Goal: Navigation & Orientation: Find specific page/section

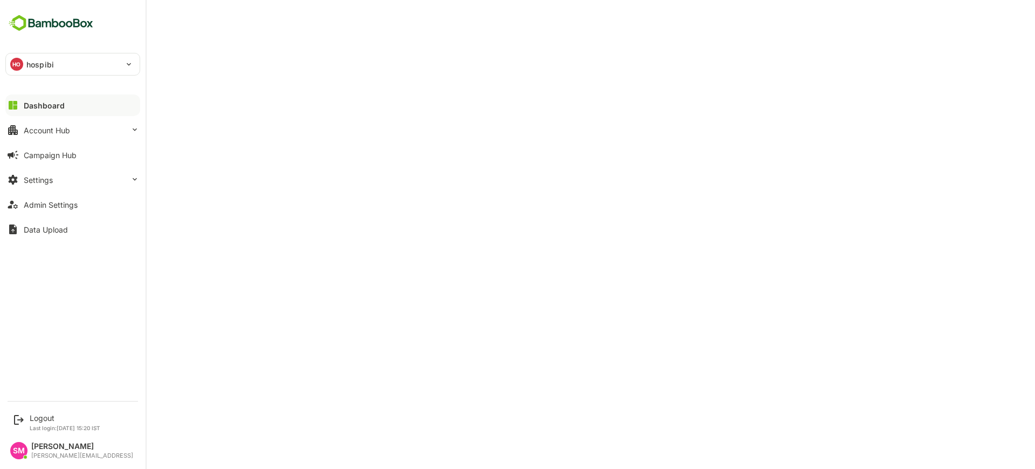
click at [99, 63] on div "HO hospibi" at bounding box center [66, 64] width 121 height 22
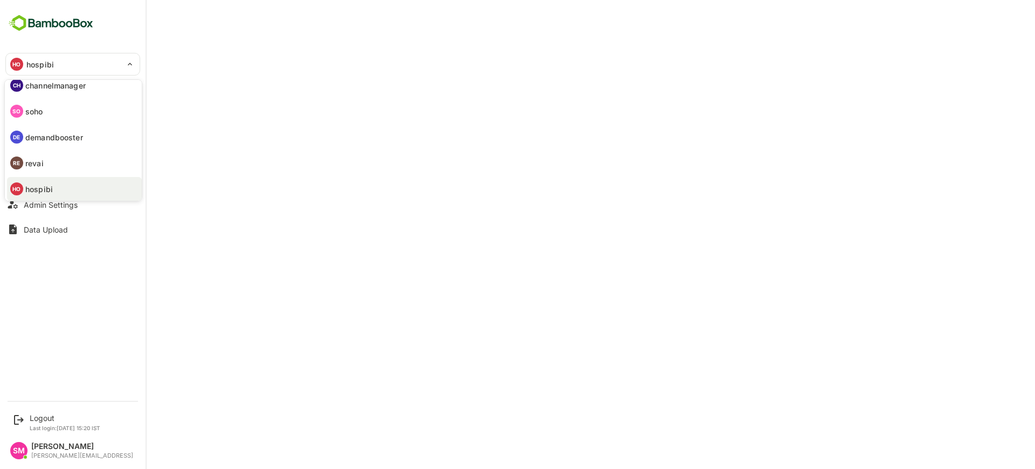
scroll to position [37, 0]
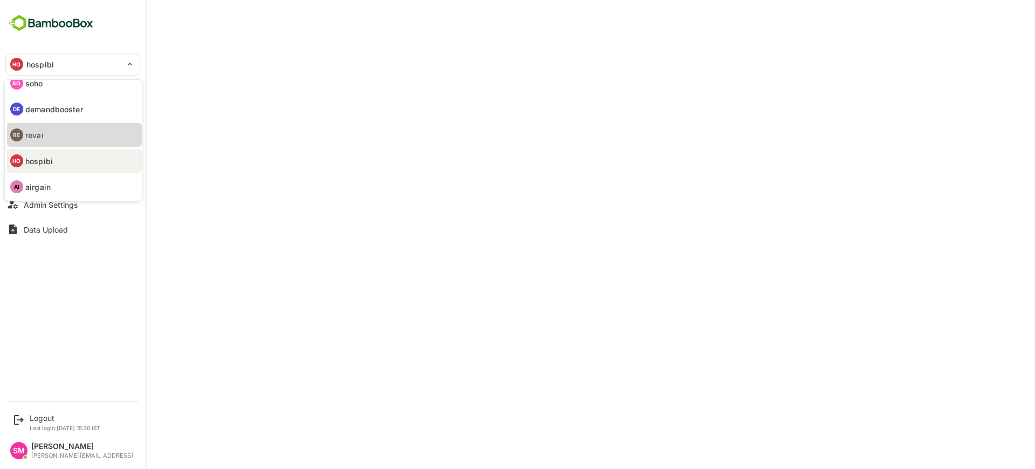
click at [52, 145] on li "RE revai" at bounding box center [74, 135] width 135 height 24
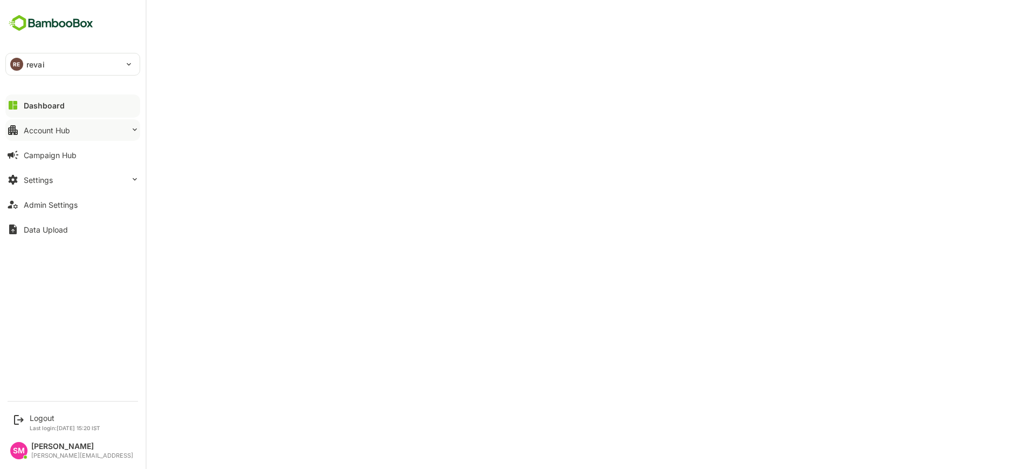
click at [58, 132] on div "Account Hub" at bounding box center [47, 130] width 46 height 9
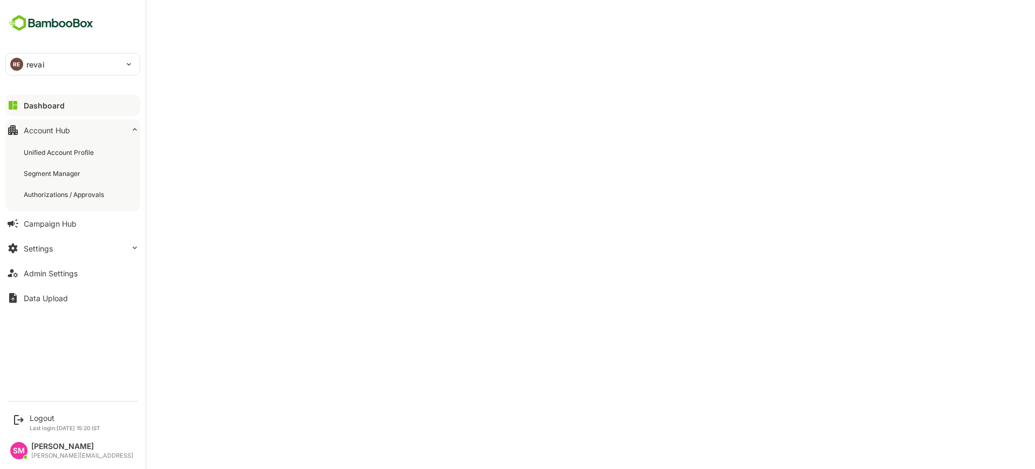
click at [59, 106] on div "Dashboard" at bounding box center [44, 105] width 41 height 9
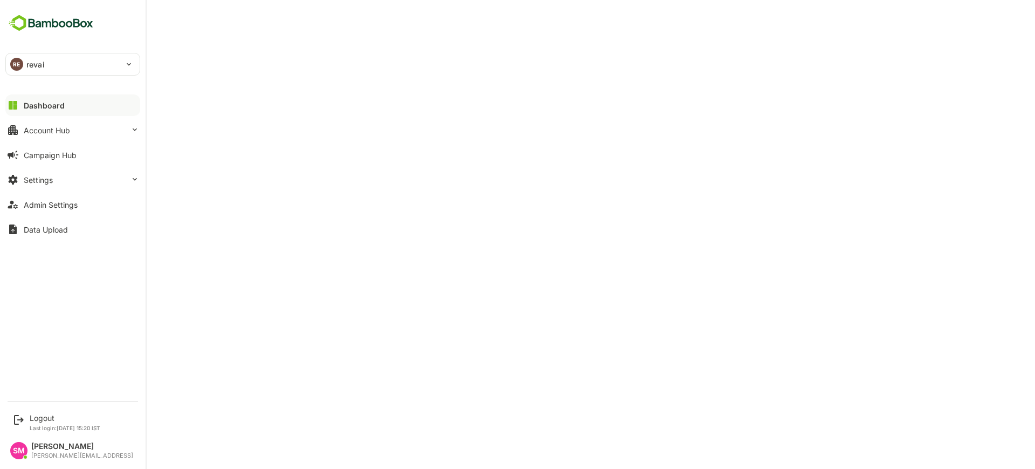
click at [54, 104] on div "Dashboard" at bounding box center [44, 105] width 41 height 9
